Goal: Task Accomplishment & Management: Use online tool/utility

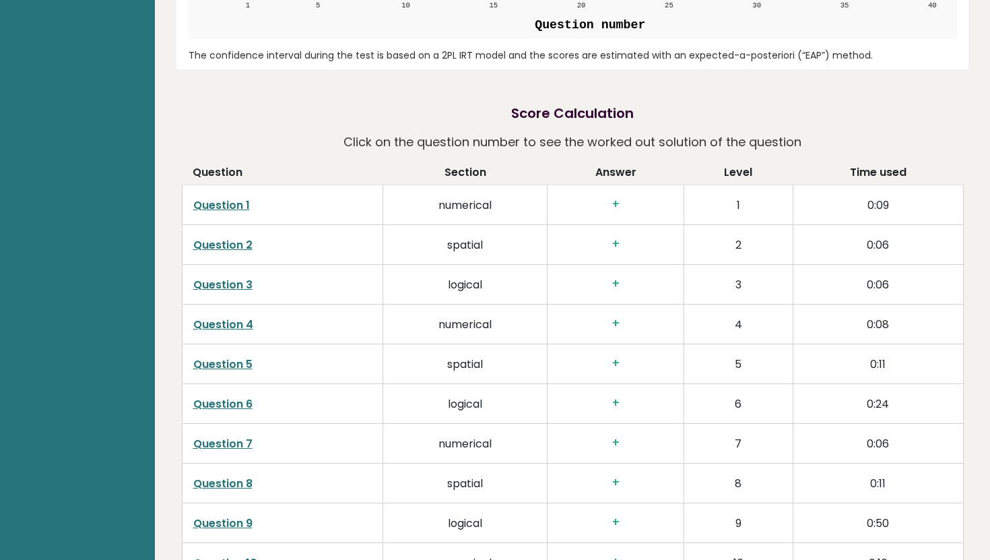
scroll to position [1810, 0]
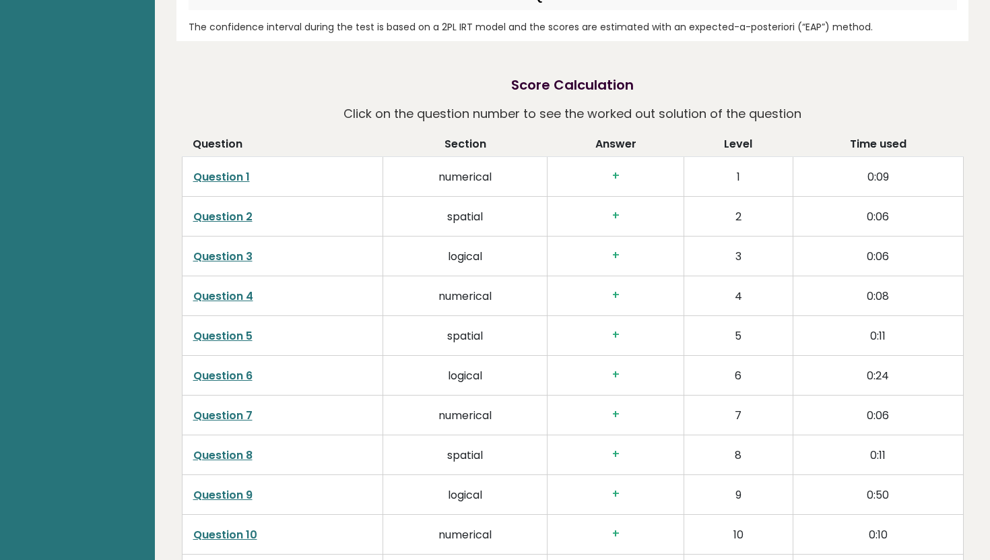
click at [221, 174] on link "Question 1" at bounding box center [221, 176] width 57 height 15
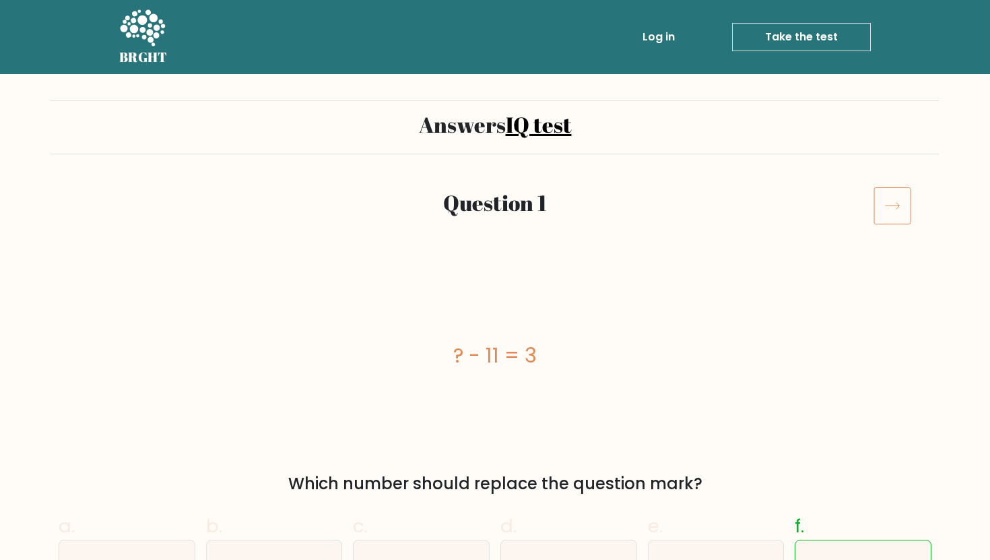
click at [896, 203] on icon at bounding box center [892, 206] width 38 height 38
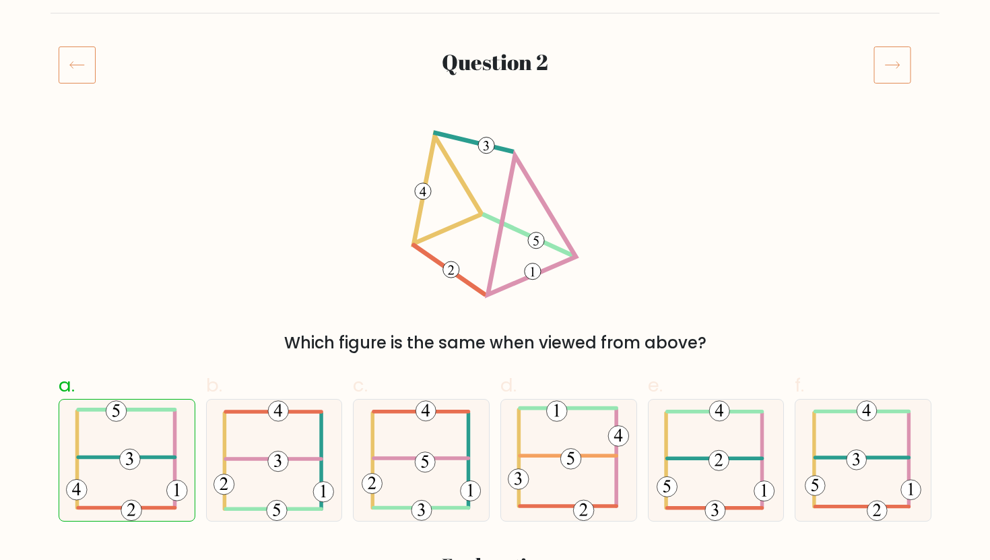
scroll to position [141, 0]
click at [893, 48] on icon at bounding box center [892, 64] width 38 height 38
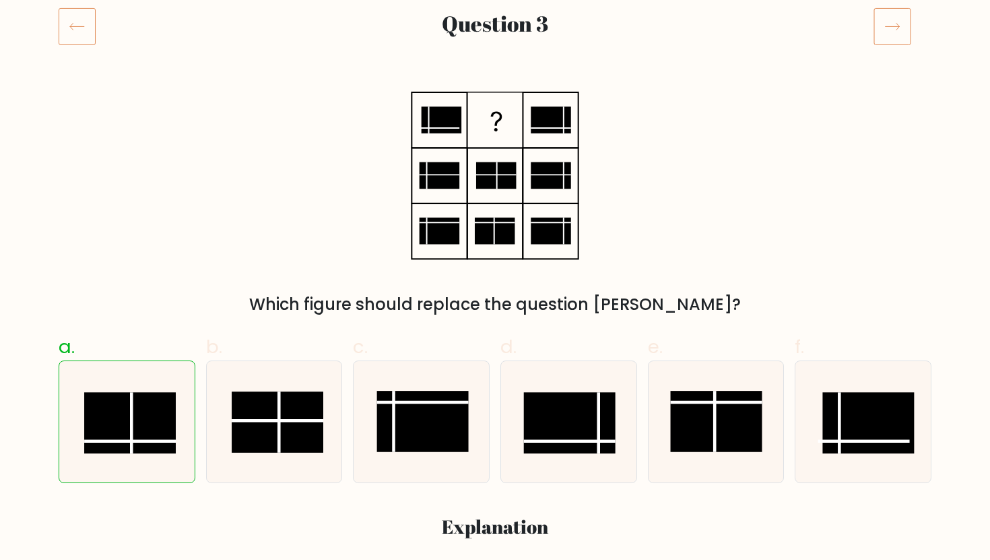
scroll to position [180, 0]
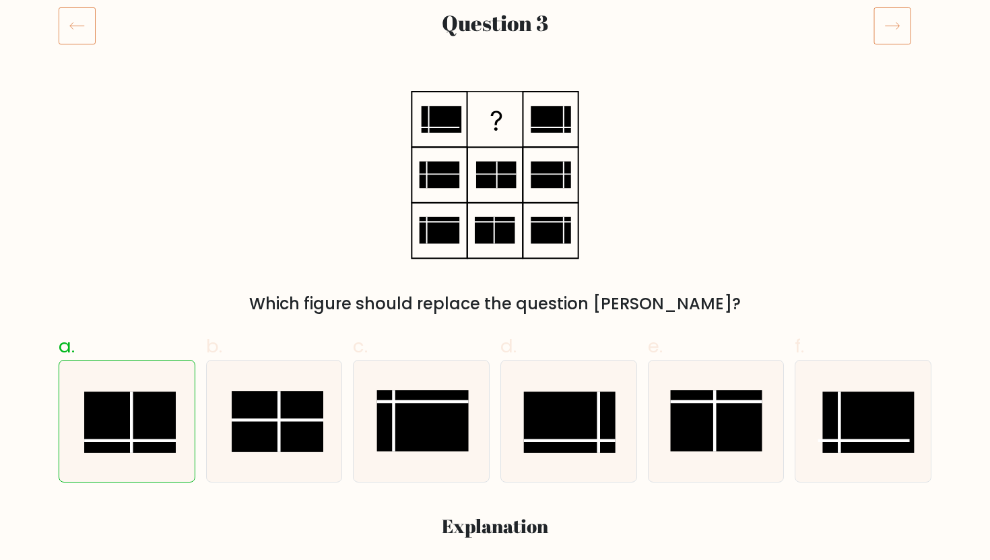
click at [893, 37] on icon at bounding box center [892, 26] width 38 height 38
